Goal: Check status: Check status

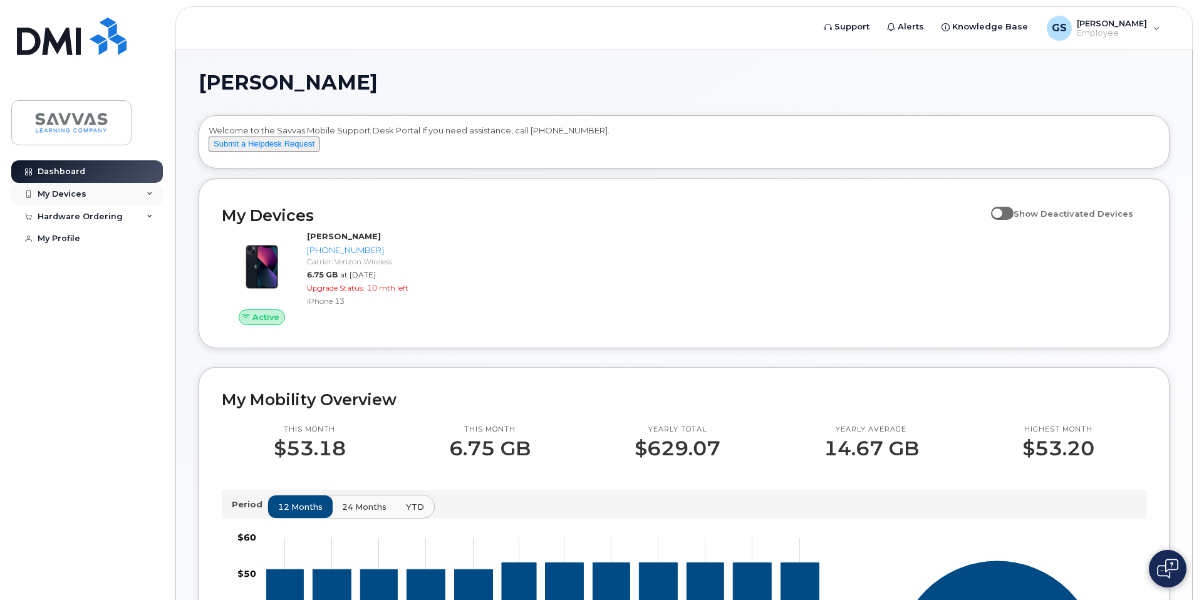
click at [147, 196] on icon at bounding box center [150, 194] width 6 height 6
click at [147, 220] on div "Hardware Ordering" at bounding box center [87, 216] width 152 height 23
click at [79, 240] on link "My Profile" at bounding box center [87, 238] width 152 height 23
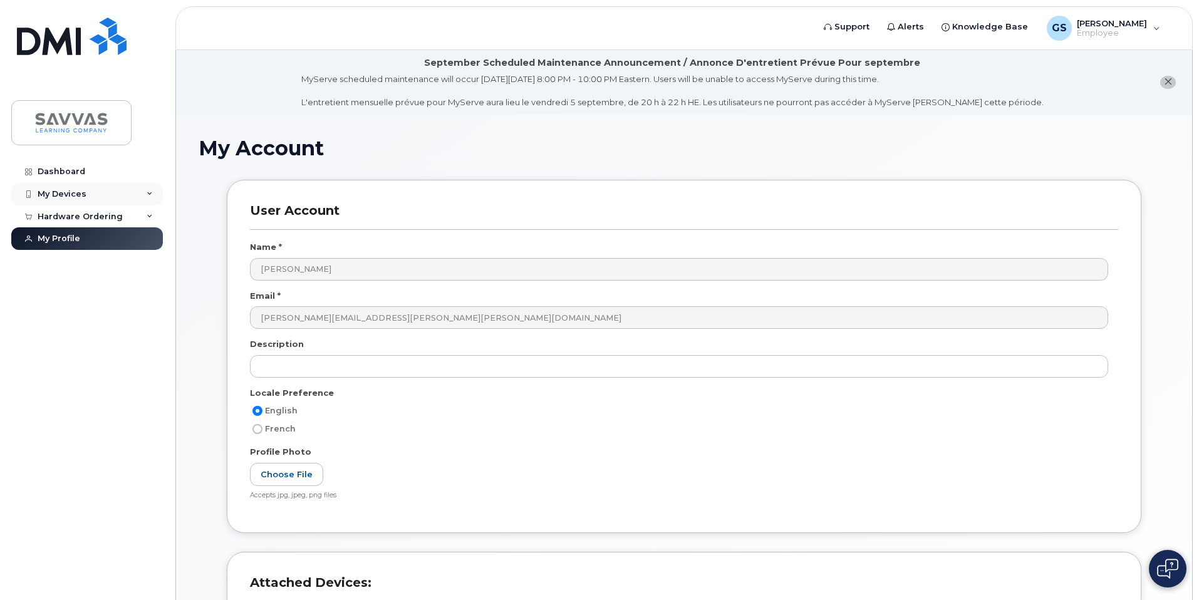
click at [141, 195] on div "My Devices" at bounding box center [87, 194] width 152 height 23
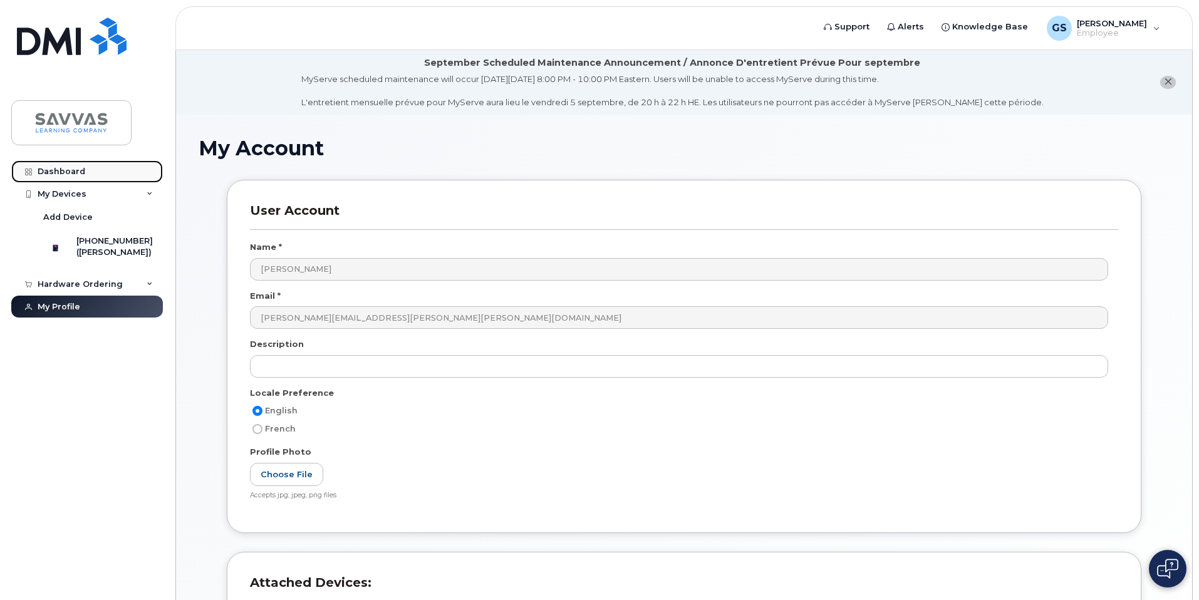
click at [83, 175] on div "Dashboard" at bounding box center [62, 172] width 48 height 10
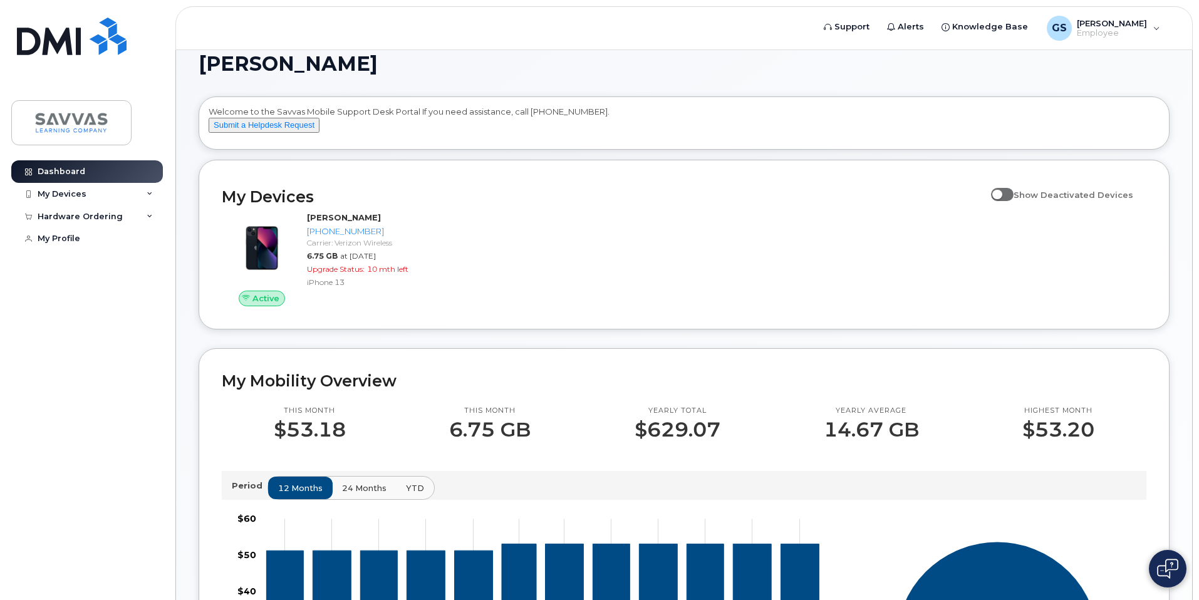
scroll to position [24, 0]
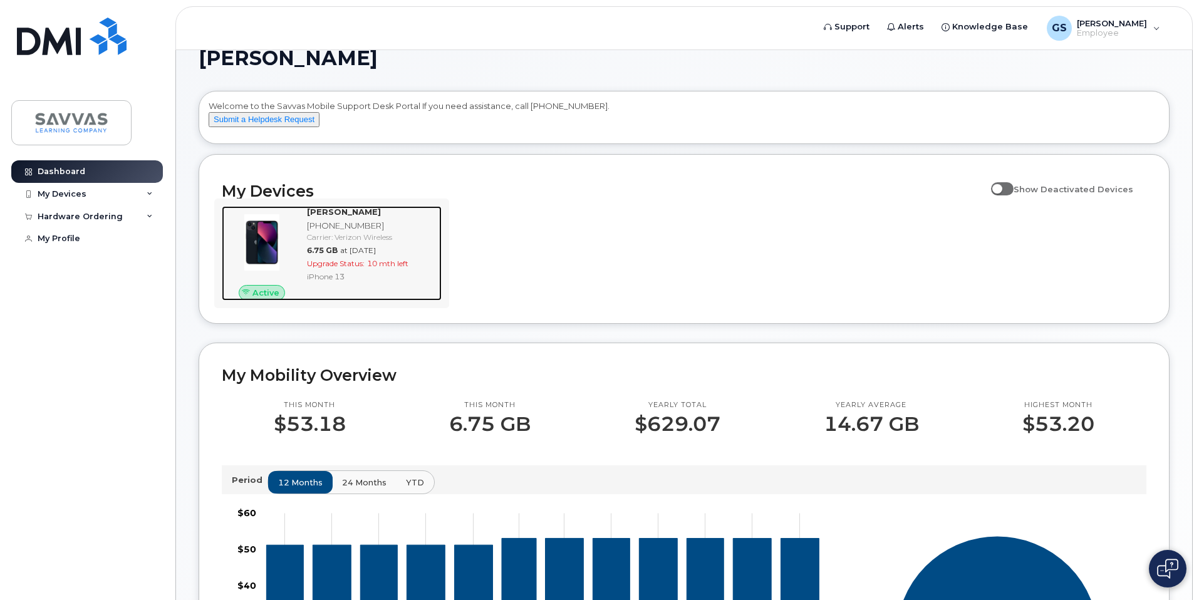
click at [398, 268] on span "10 mth left" at bounding box center [387, 263] width 41 height 9
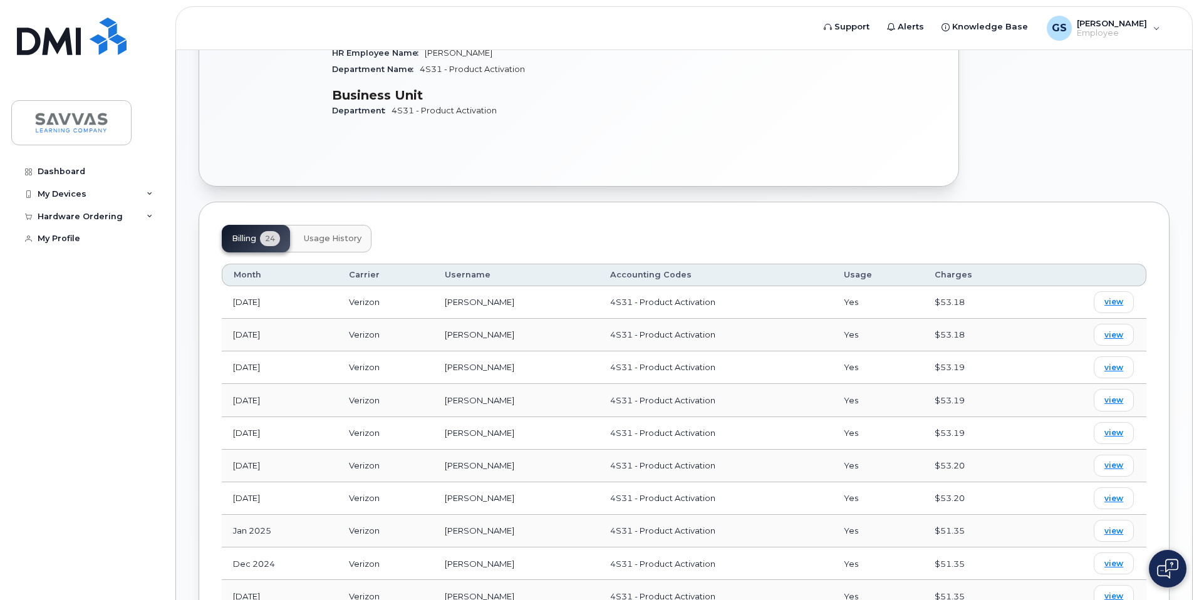
scroll to position [376, 0]
click at [1111, 293] on span "view" at bounding box center [1113, 298] width 19 height 11
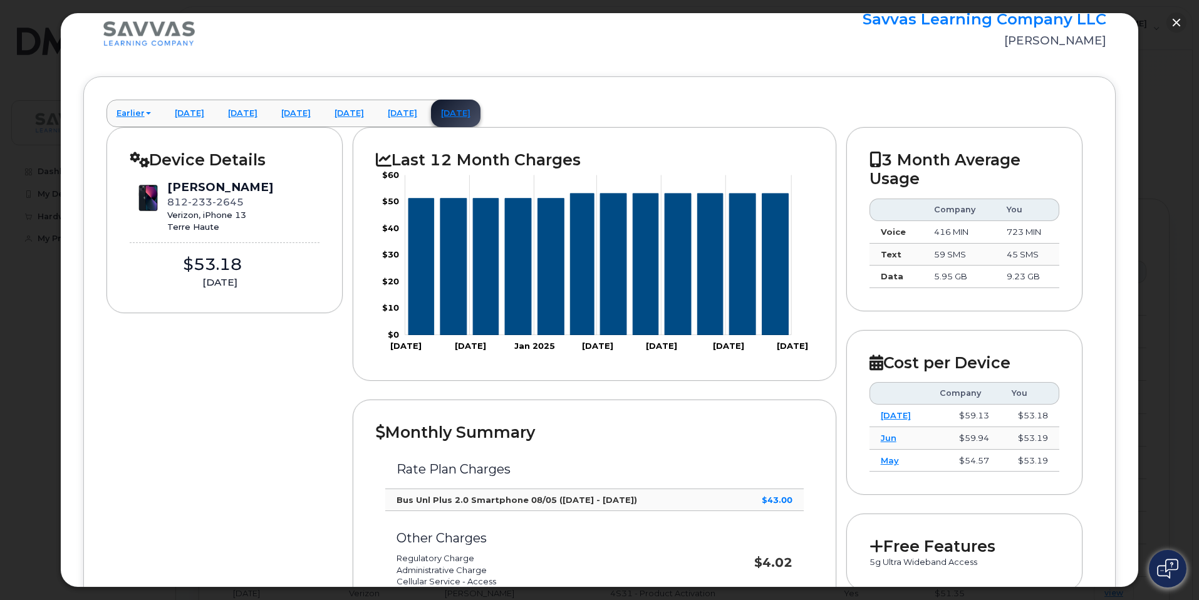
scroll to position [0, 0]
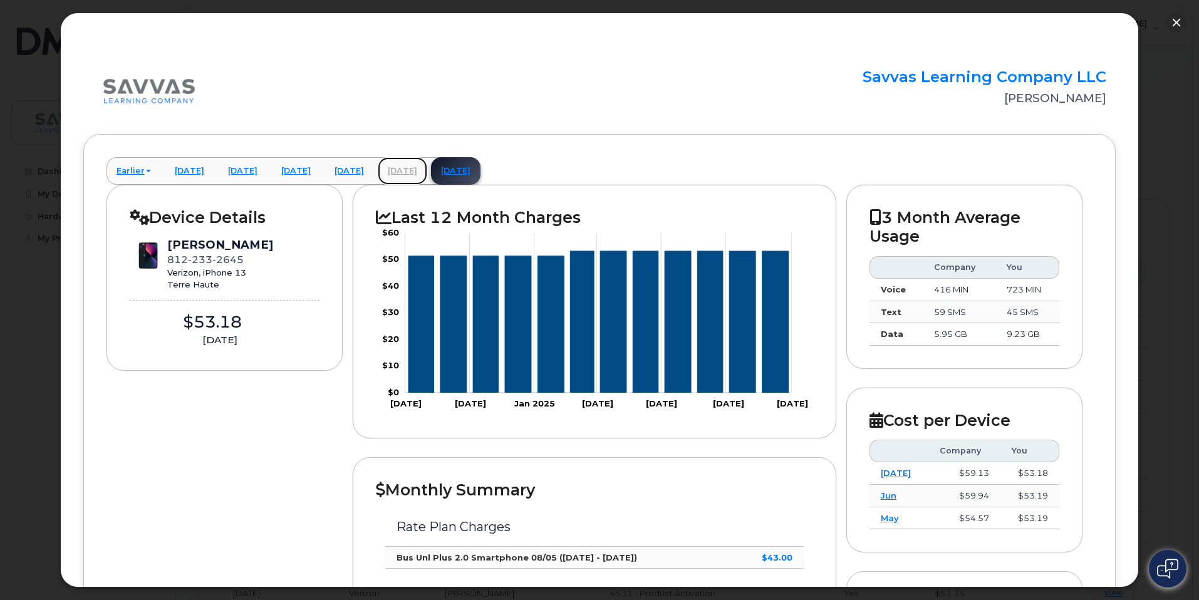
click at [427, 173] on link "July 2025" at bounding box center [402, 171] width 49 height 28
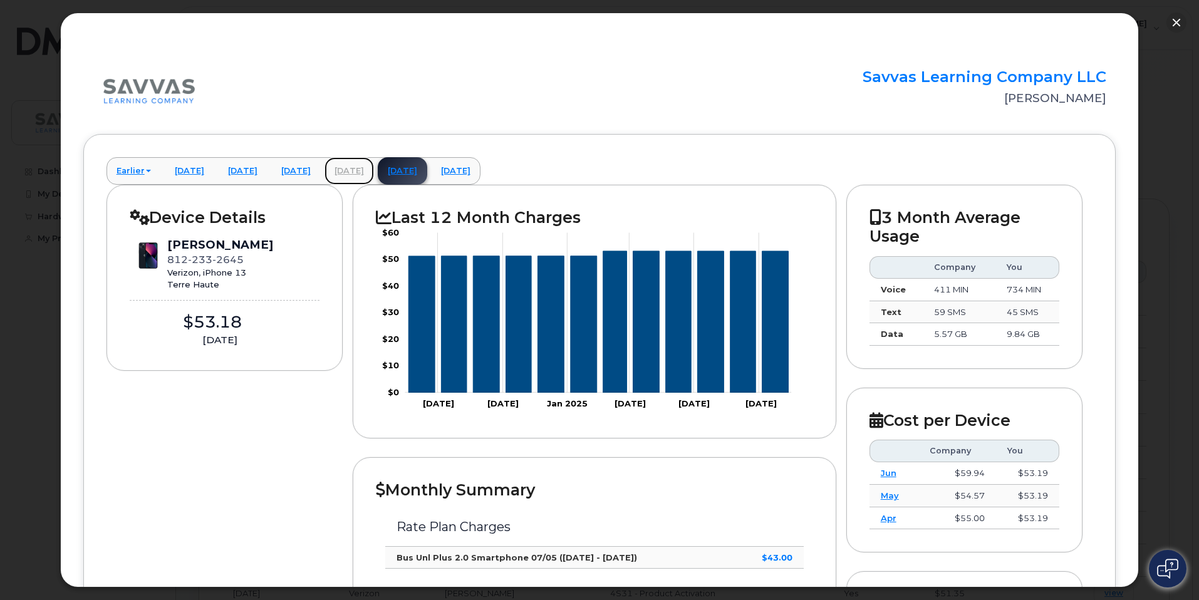
click at [374, 176] on link "June 2025" at bounding box center [348, 171] width 49 height 28
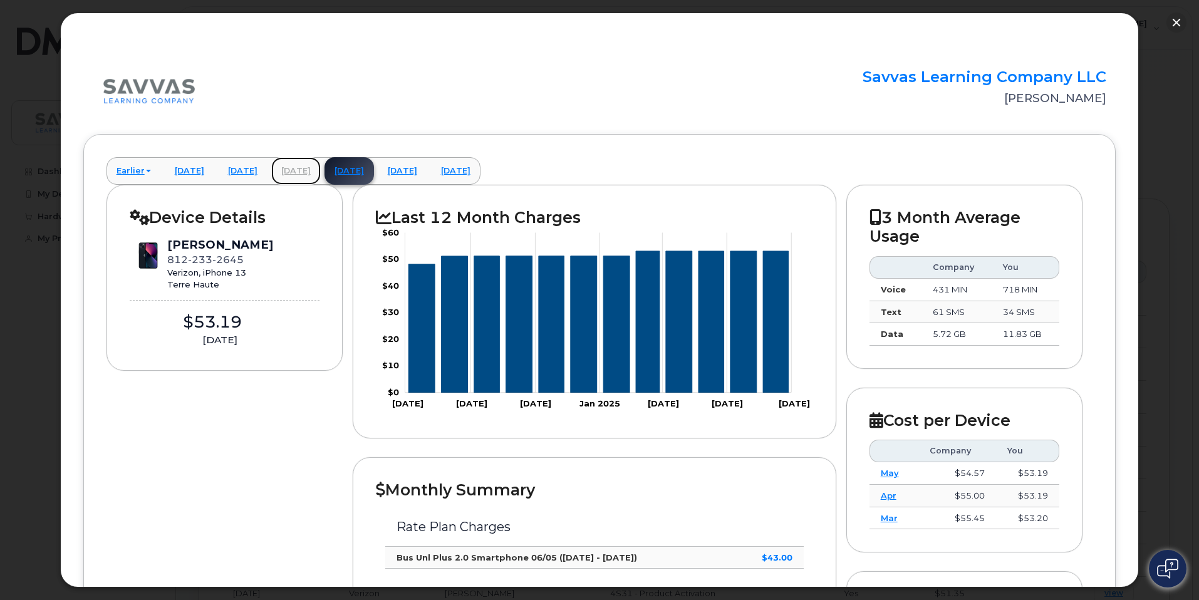
click at [321, 175] on link "May 2025" at bounding box center [295, 171] width 49 height 28
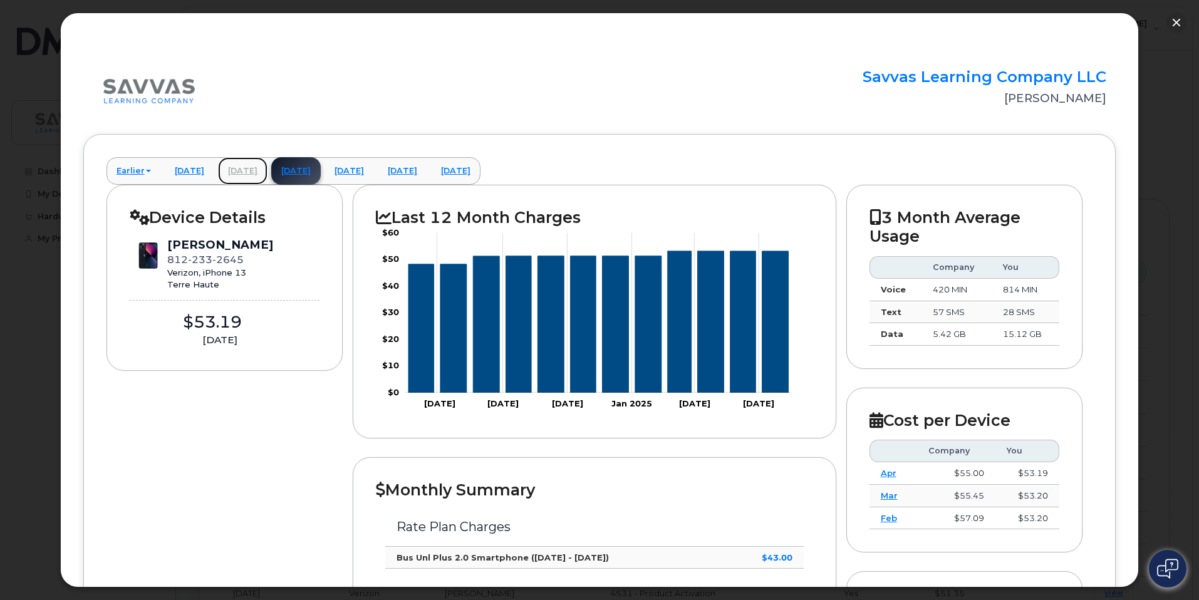
click at [267, 174] on link "April 2025" at bounding box center [242, 171] width 49 height 28
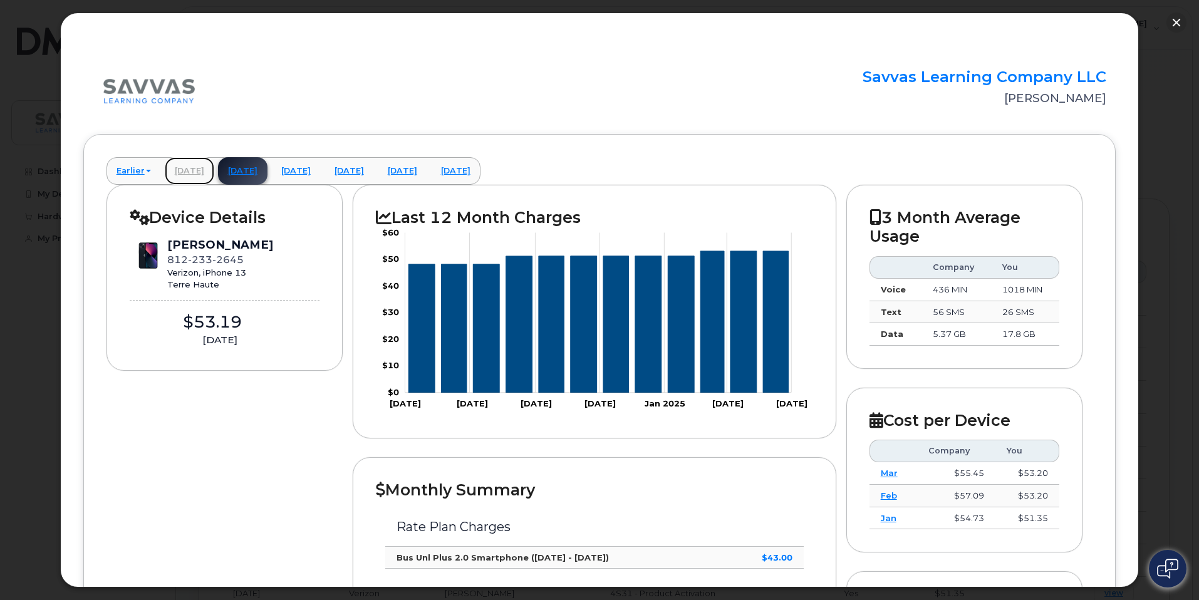
click at [214, 173] on link "March 2025" at bounding box center [189, 171] width 49 height 28
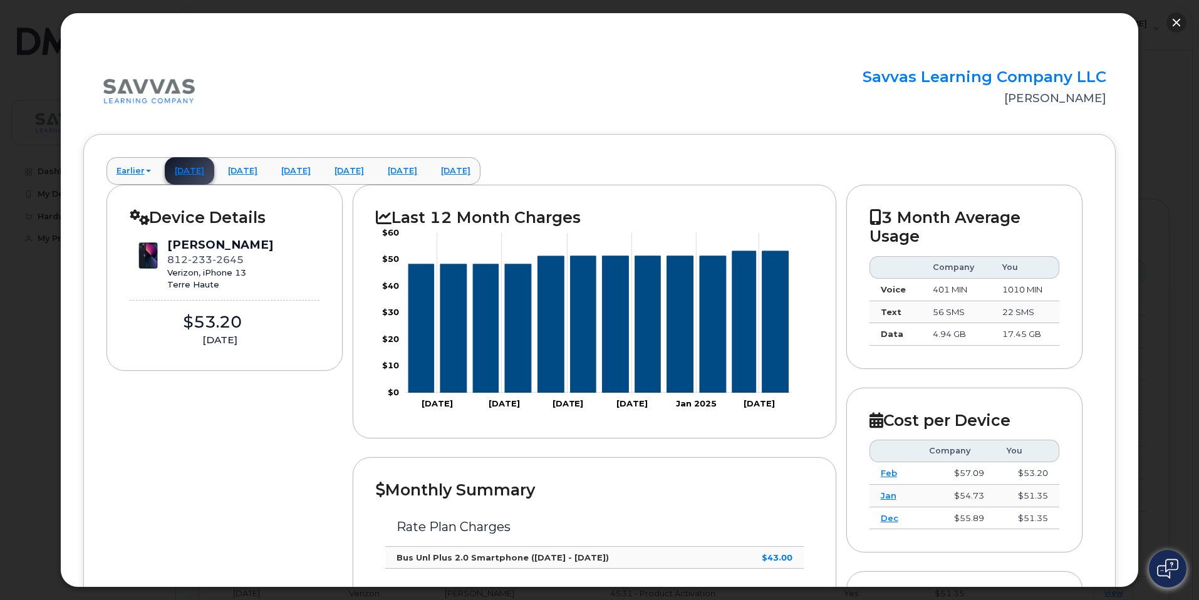
click at [1176, 26] on button "button" at bounding box center [1176, 23] width 20 height 20
